Goal: Find contact information: Find contact information

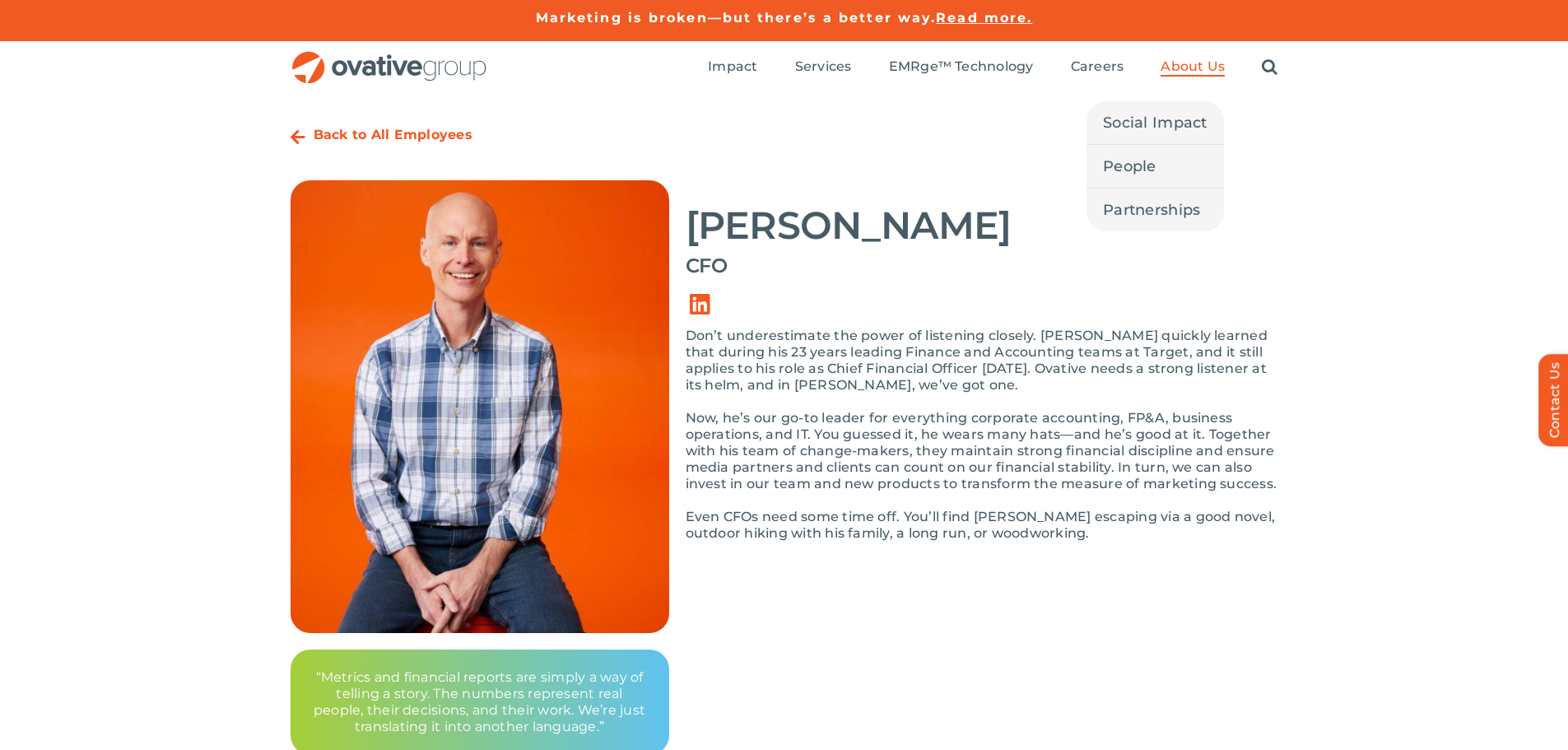
click at [1189, 65] on span "About Us" at bounding box center [1192, 67] width 64 height 17
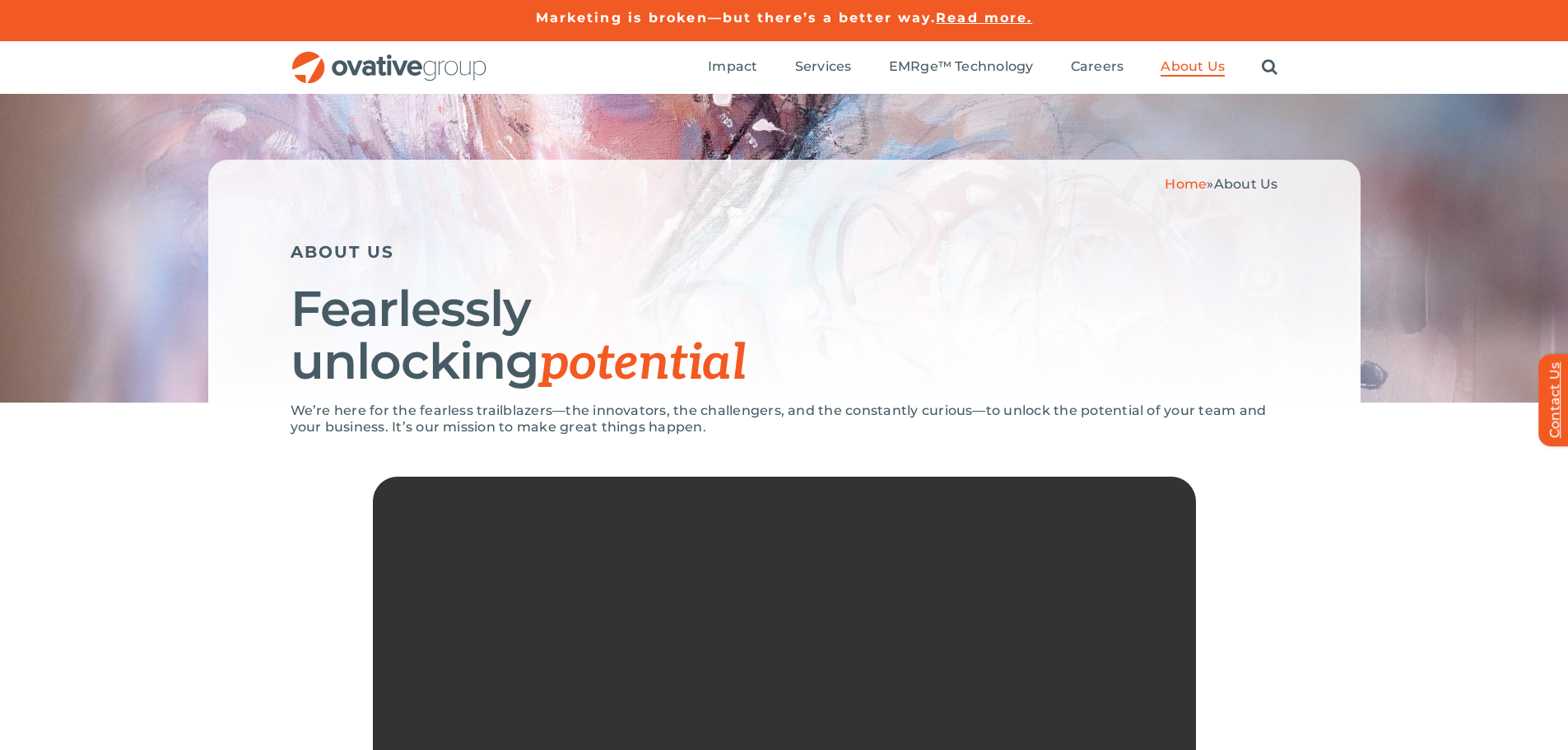
click at [1563, 417] on link "Contact Us" at bounding box center [1562, 400] width 49 height 92
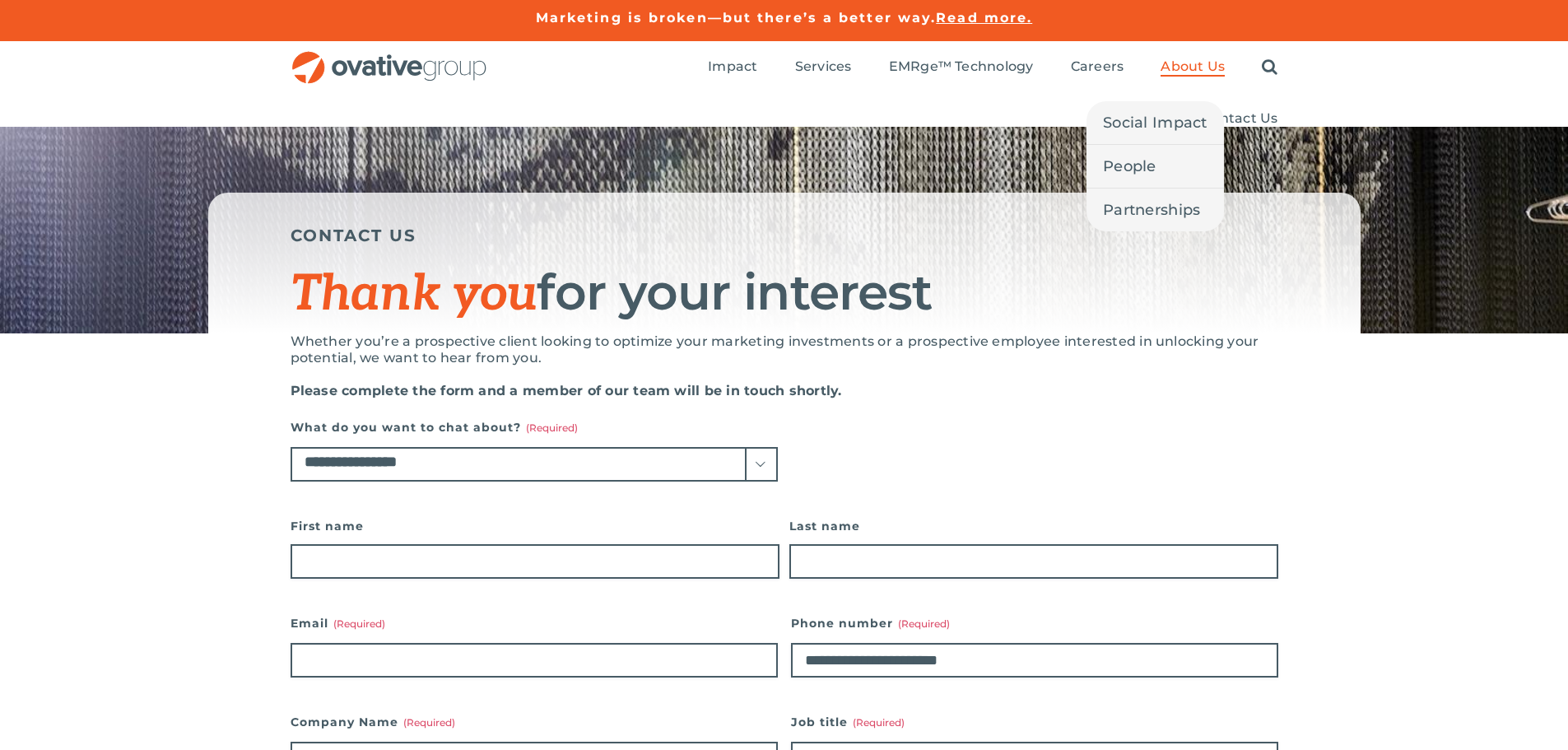
click at [1209, 64] on span "About Us" at bounding box center [1192, 67] width 64 height 17
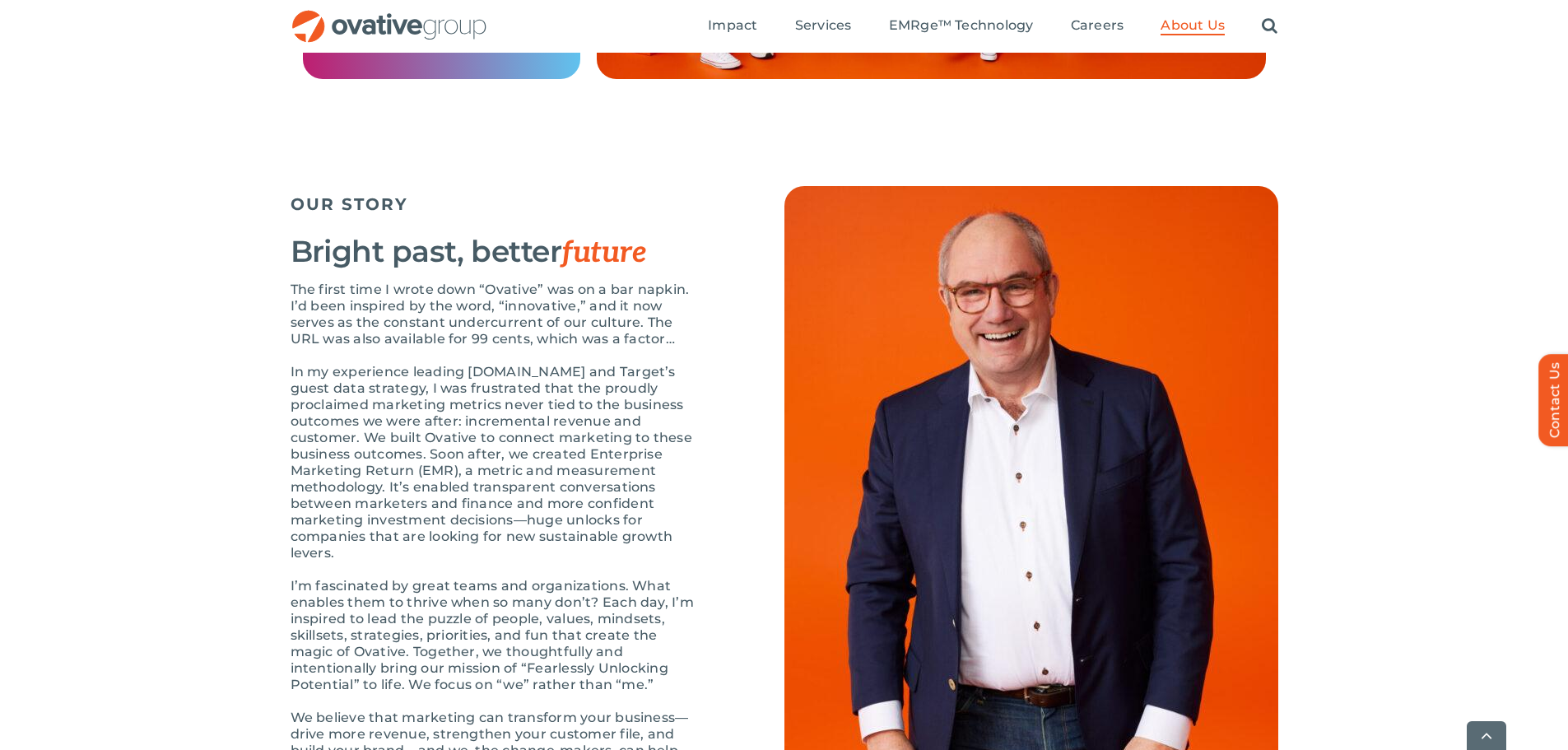
scroll to position [1647, 0]
